Goal: Information Seeking & Learning: Understand process/instructions

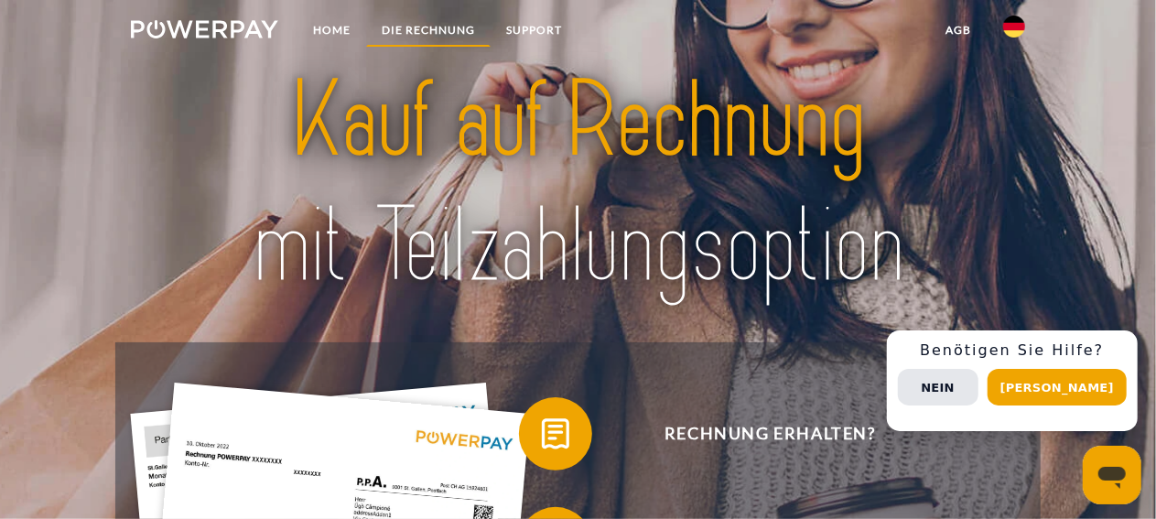
click at [386, 28] on link "DIE RECHNUNG" at bounding box center [428, 30] width 124 height 33
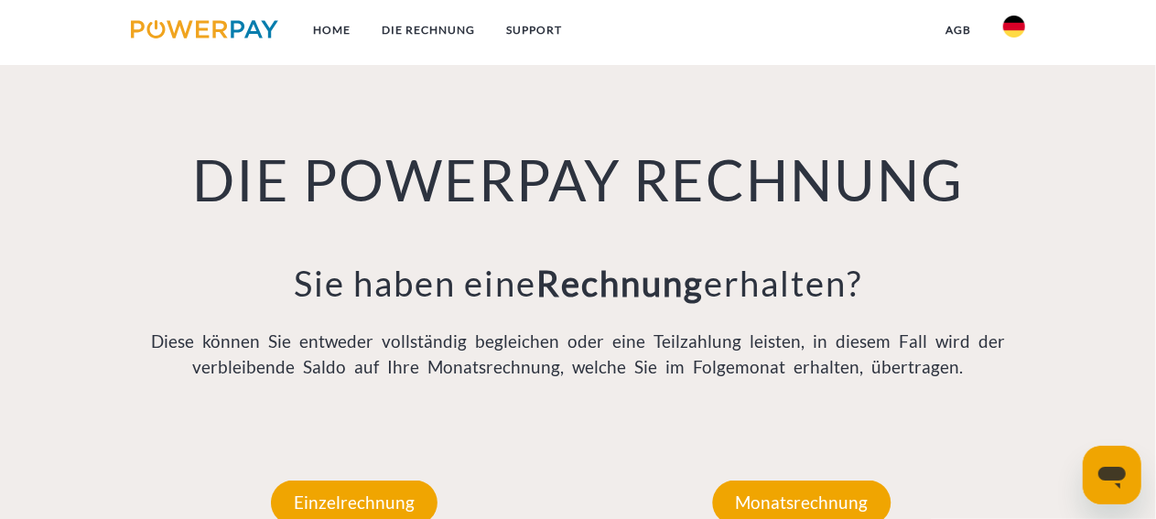
scroll to position [1195, 0]
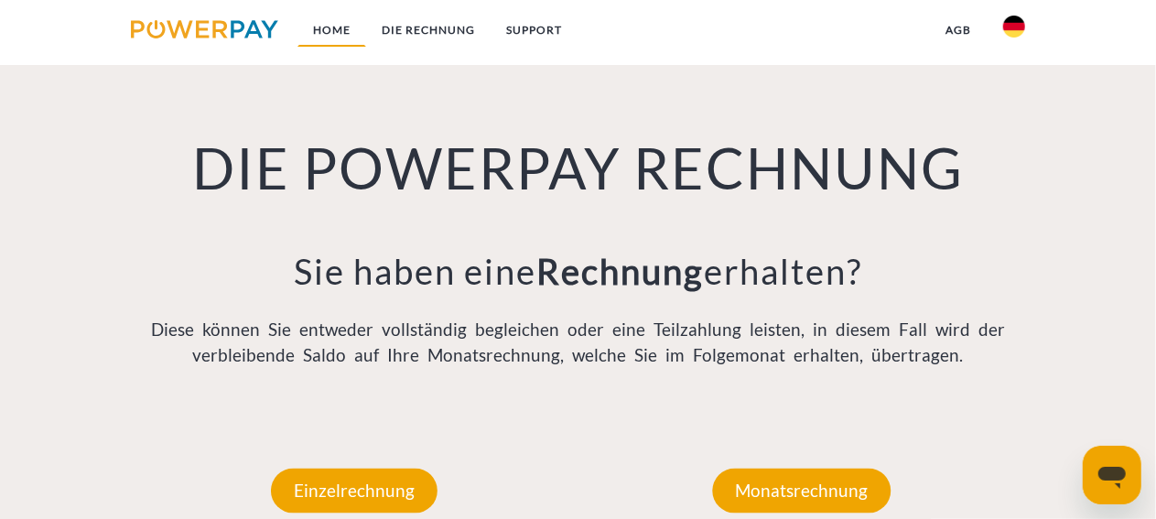
click at [345, 35] on link "Home" at bounding box center [331, 30] width 69 height 33
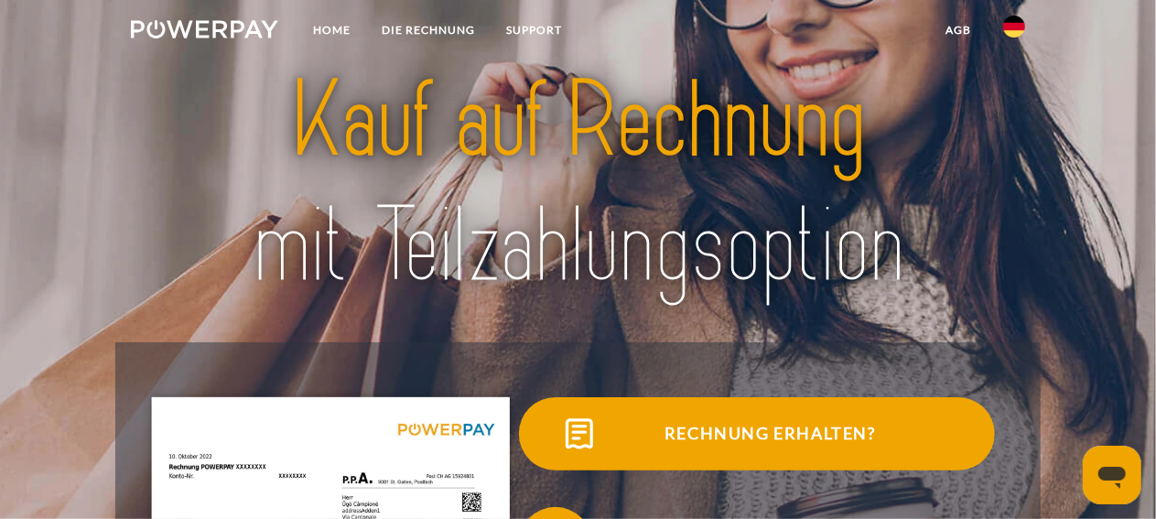
click at [760, 435] on span "Rechnung erhalten?" at bounding box center [769, 433] width 448 height 73
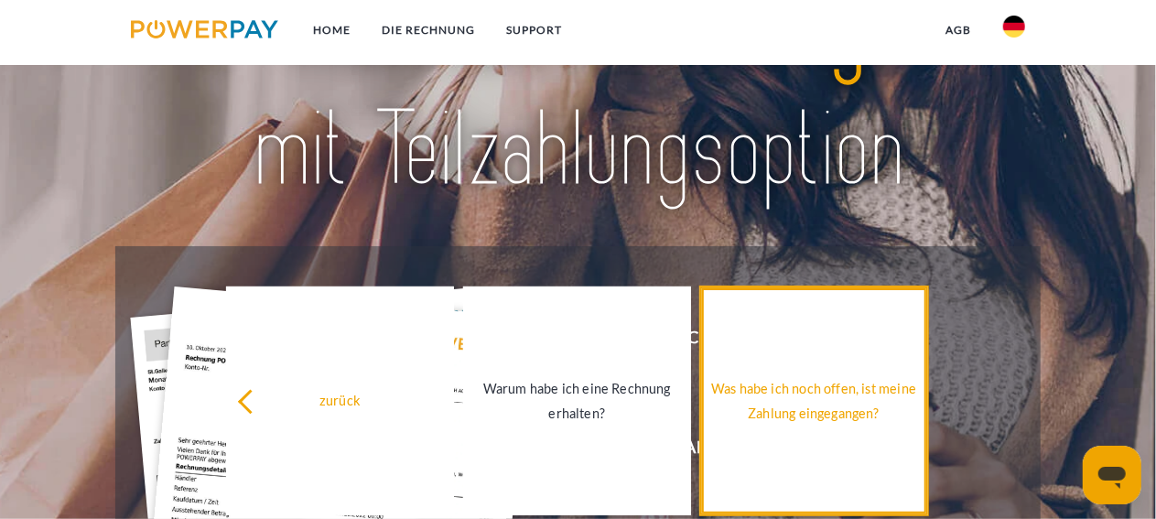
scroll to position [183, 0]
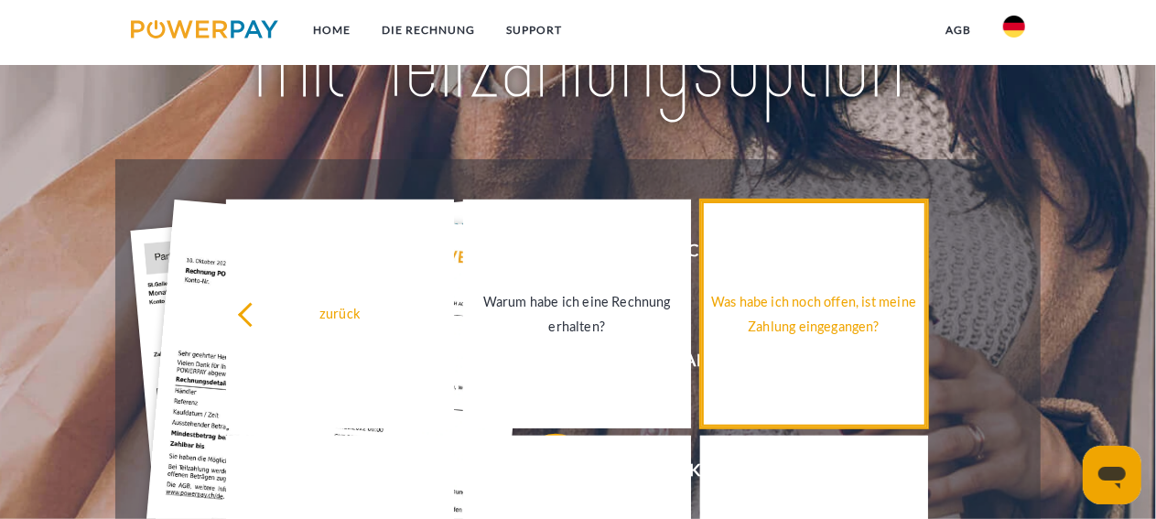
click at [811, 307] on div "Was habe ich noch offen, ist meine Zahlung eingegangen?" at bounding box center [814, 313] width 206 height 49
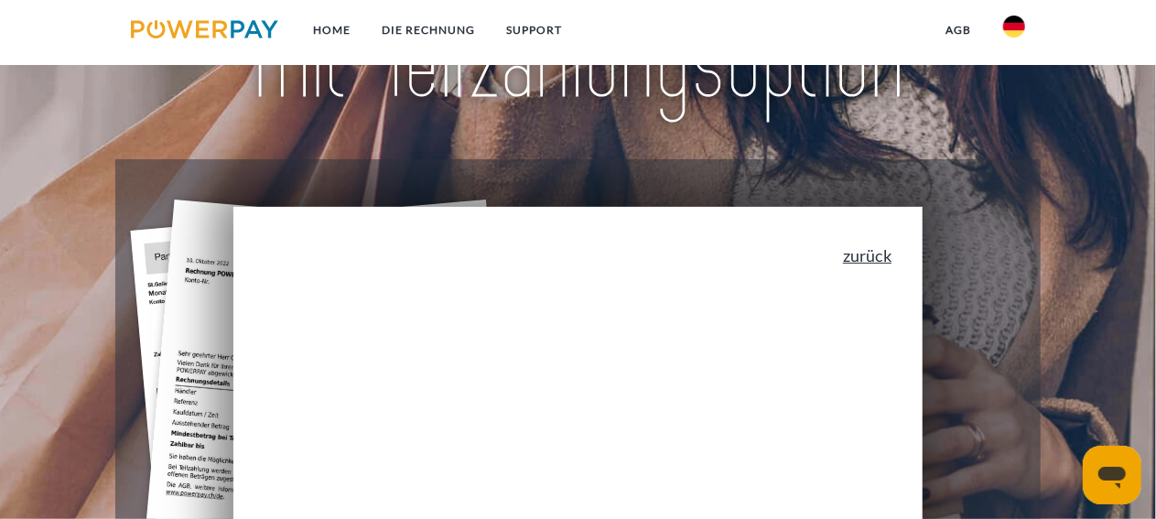
click at [866, 264] on link "zurück" at bounding box center [867, 255] width 49 height 16
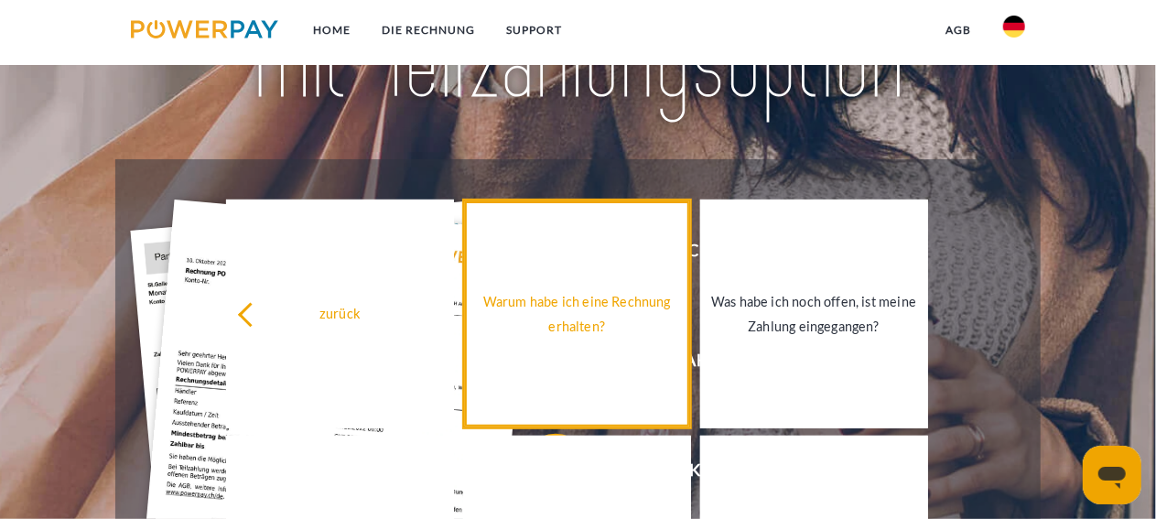
click at [613, 301] on div "Warum habe ich eine Rechnung erhalten?" at bounding box center [577, 313] width 206 height 49
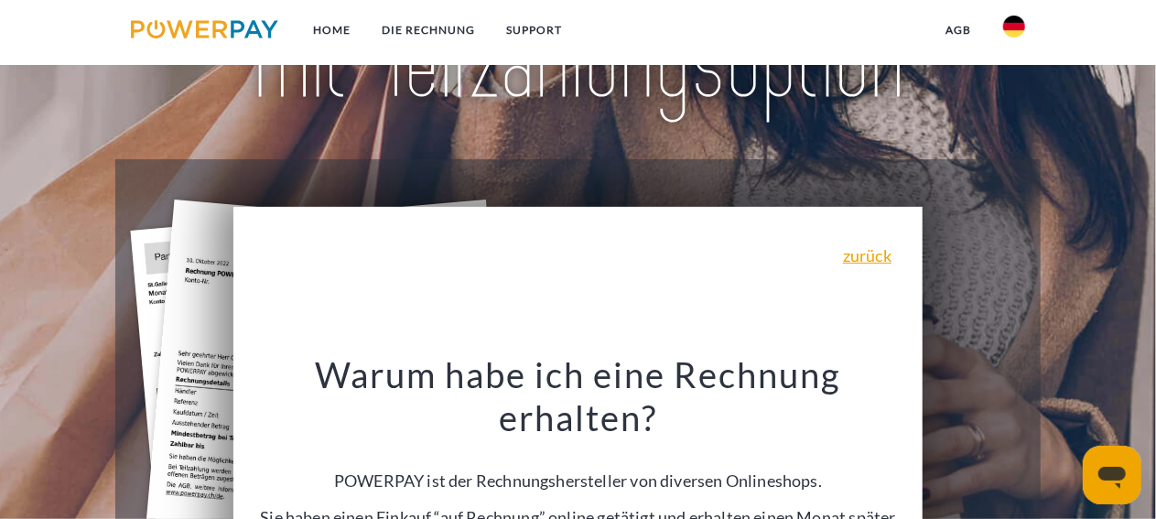
scroll to position [458, 0]
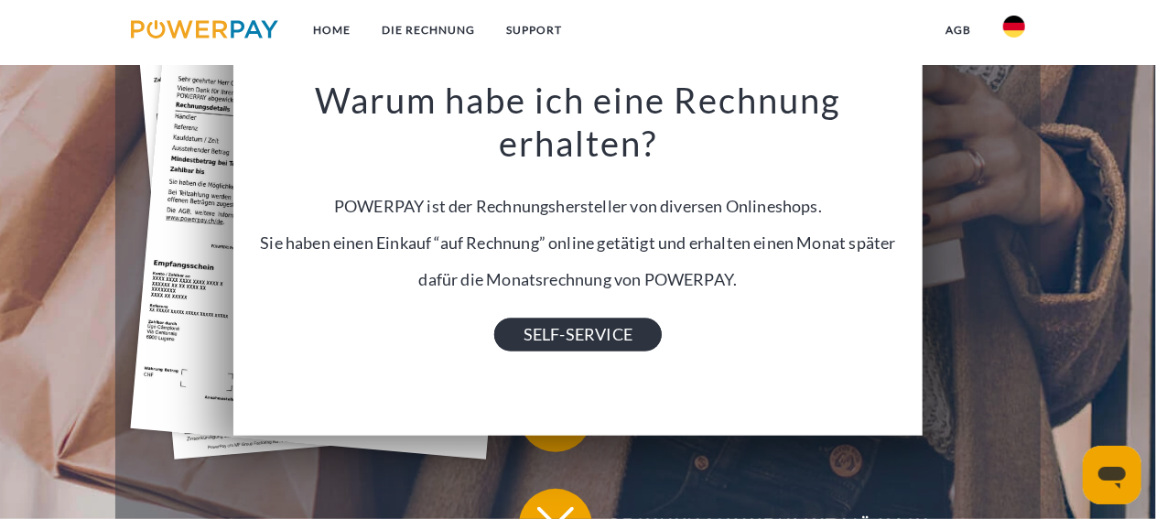
click at [588, 335] on link "SELF-SERVICE" at bounding box center [577, 334] width 167 height 33
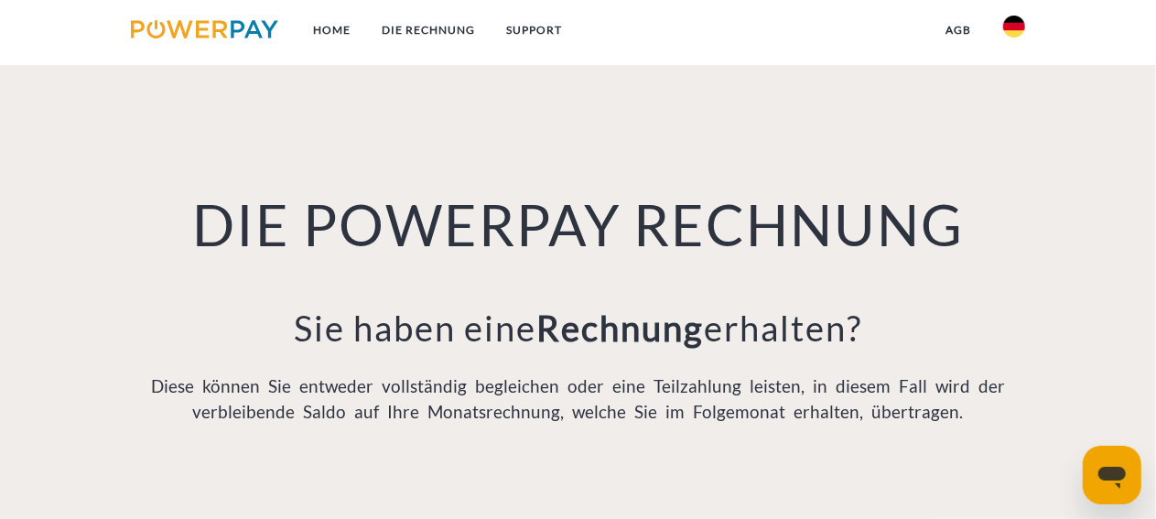
scroll to position [1195, 0]
